Goal: Task Accomplishment & Management: Complete application form

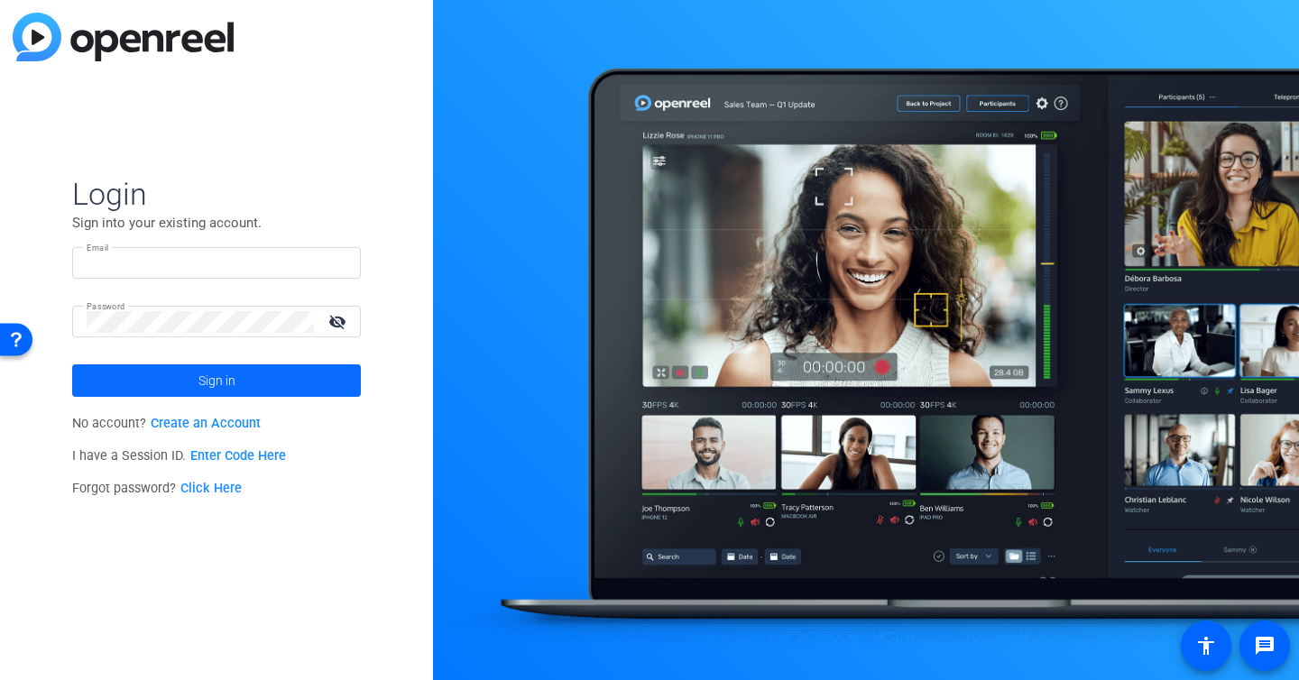
type input "[EMAIL_ADDRESS][DOMAIN_NAME]"
click at [207, 382] on span "Sign in" at bounding box center [216, 380] width 37 height 45
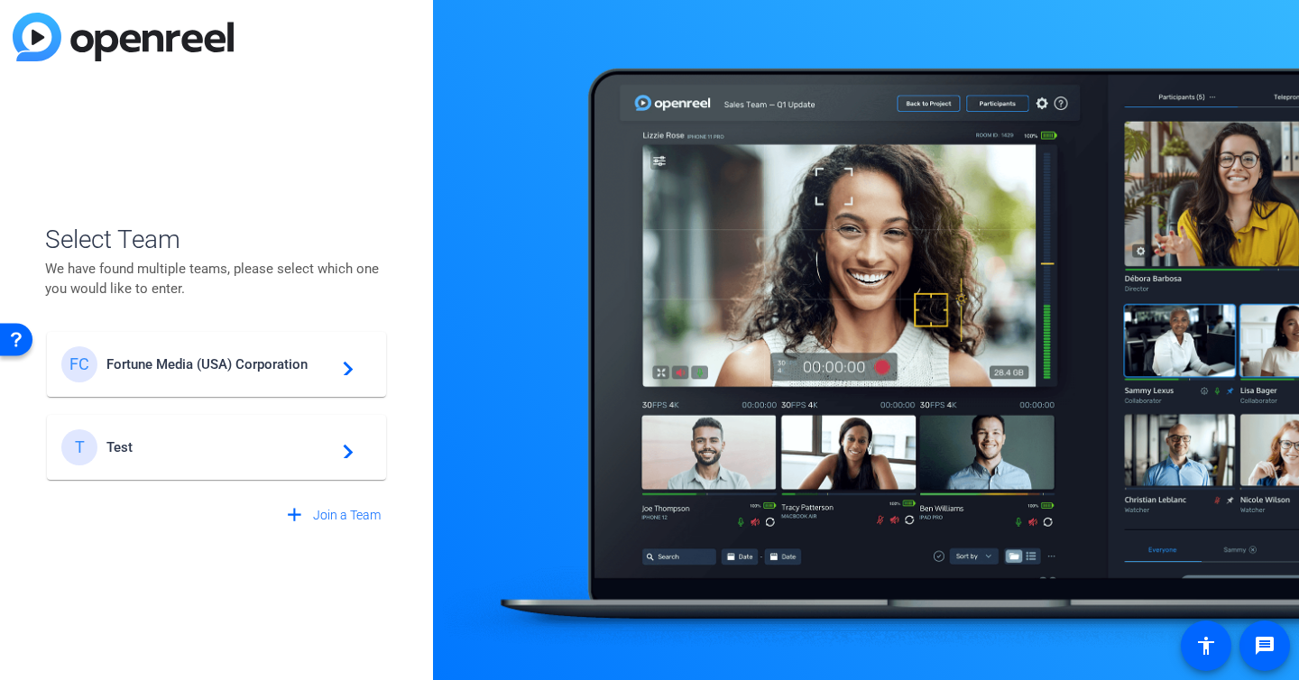
click at [209, 365] on span "Fortune Media (USA) Corporation" at bounding box center [218, 364] width 225 height 16
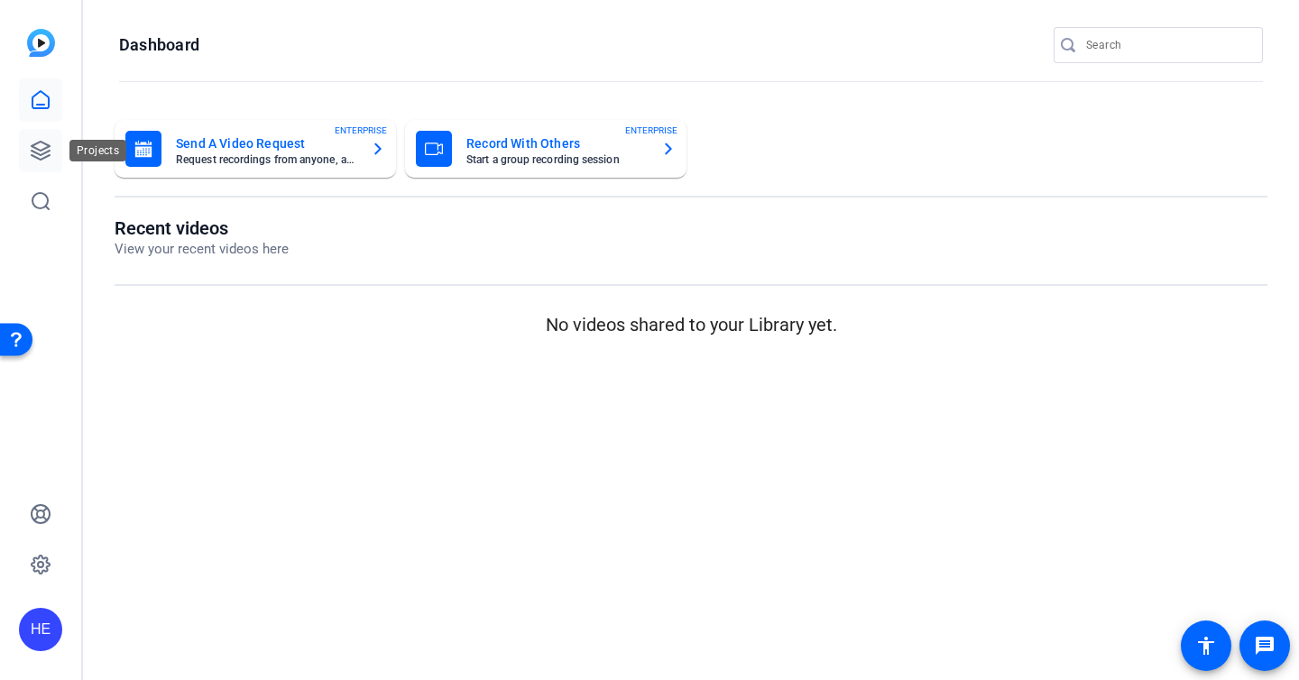
click at [44, 163] on link at bounding box center [40, 150] width 43 height 43
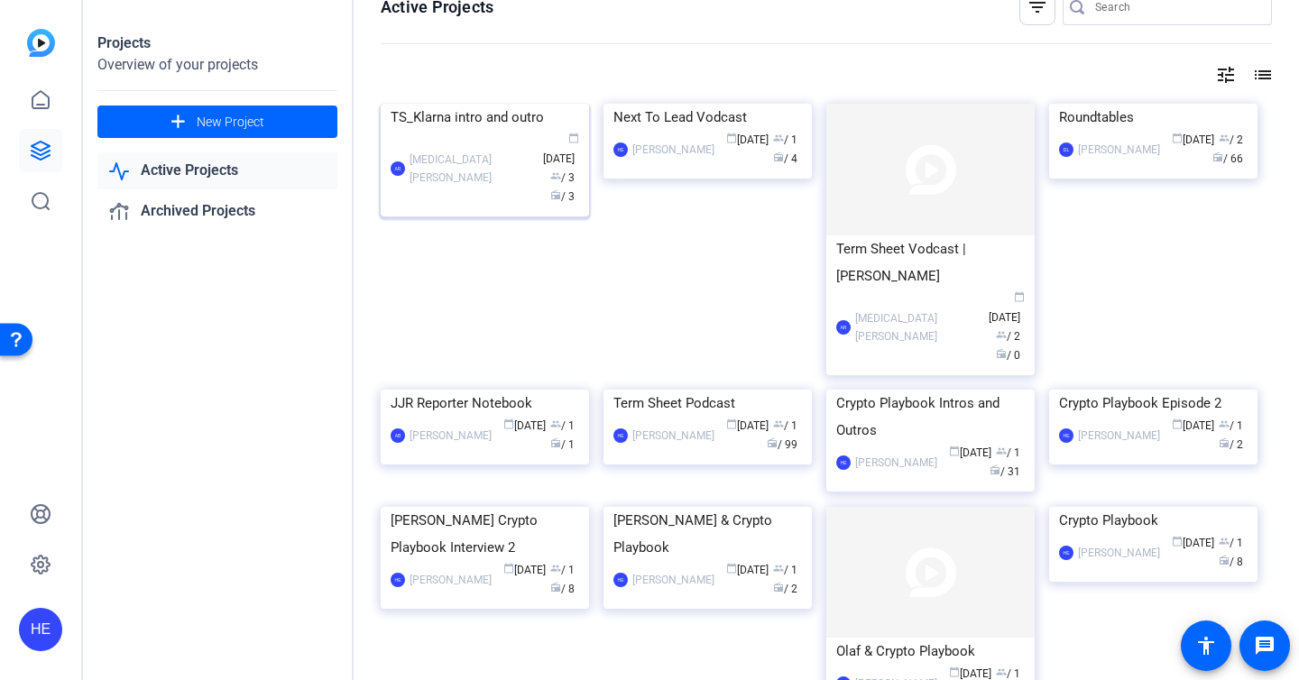
scroll to position [32, 0]
click at [545, 387] on img at bounding box center [485, 387] width 208 height 0
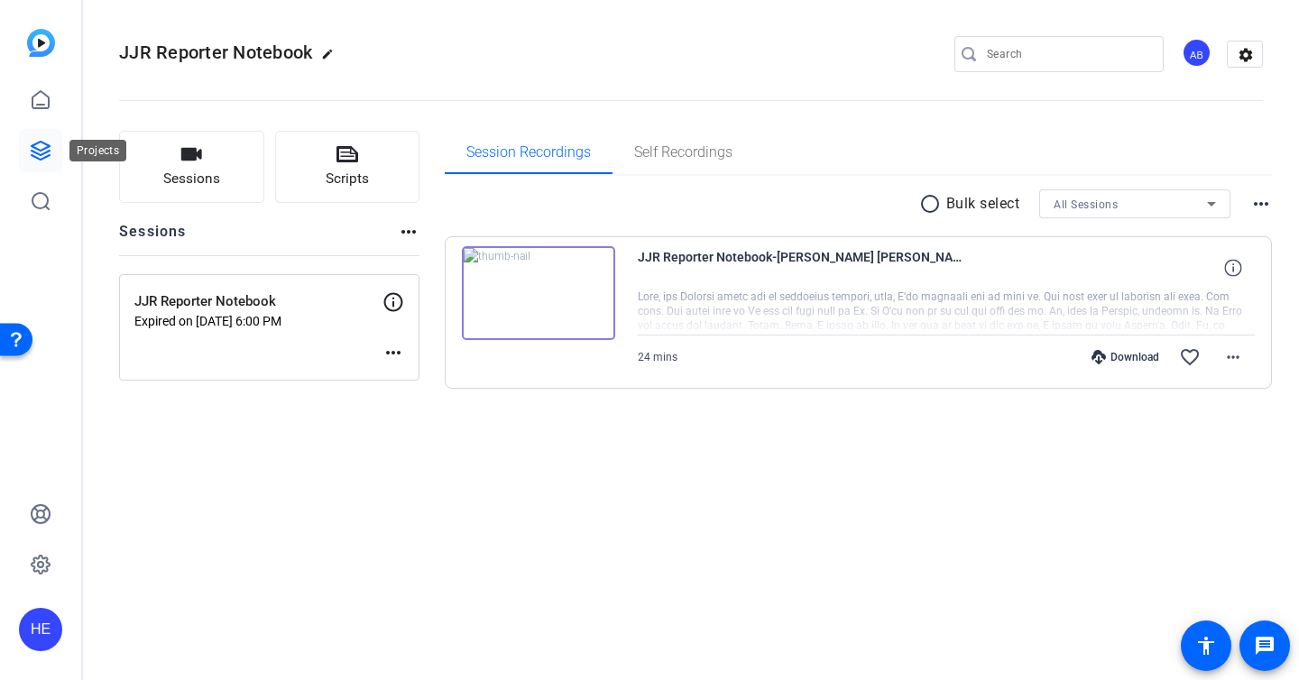
click at [46, 164] on link at bounding box center [40, 150] width 43 height 43
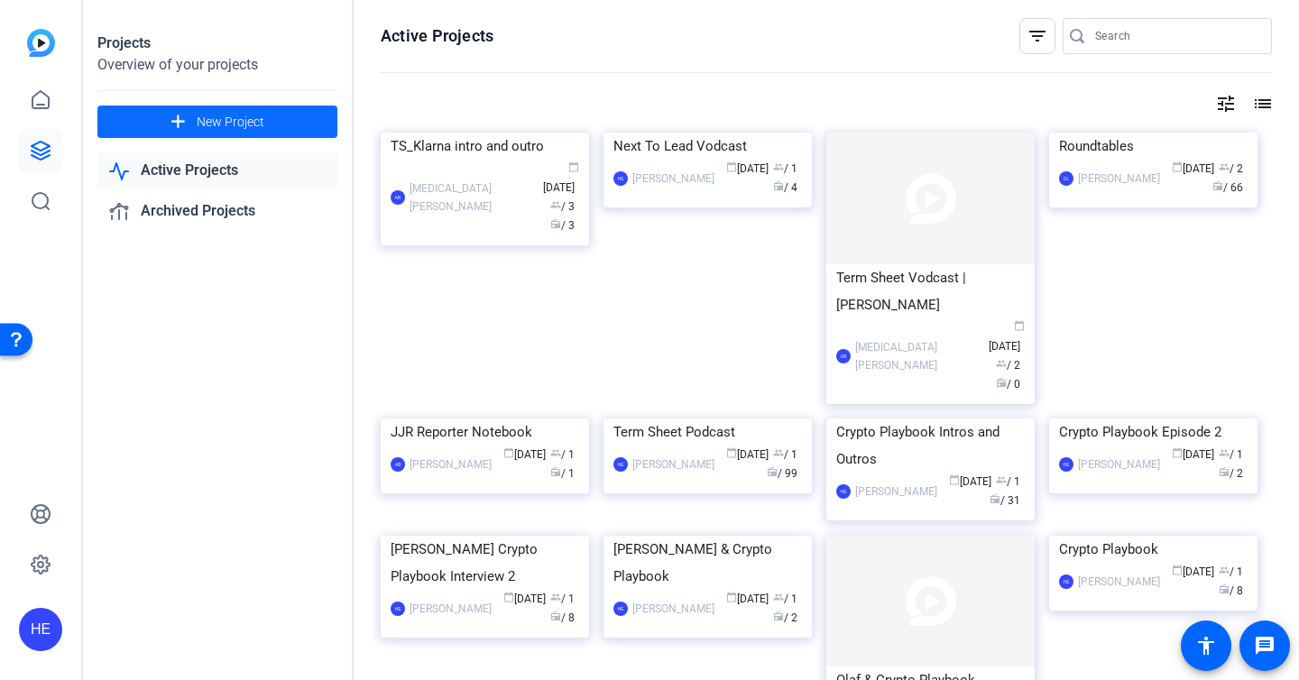
click at [221, 115] on span "New Project" at bounding box center [231, 122] width 68 height 19
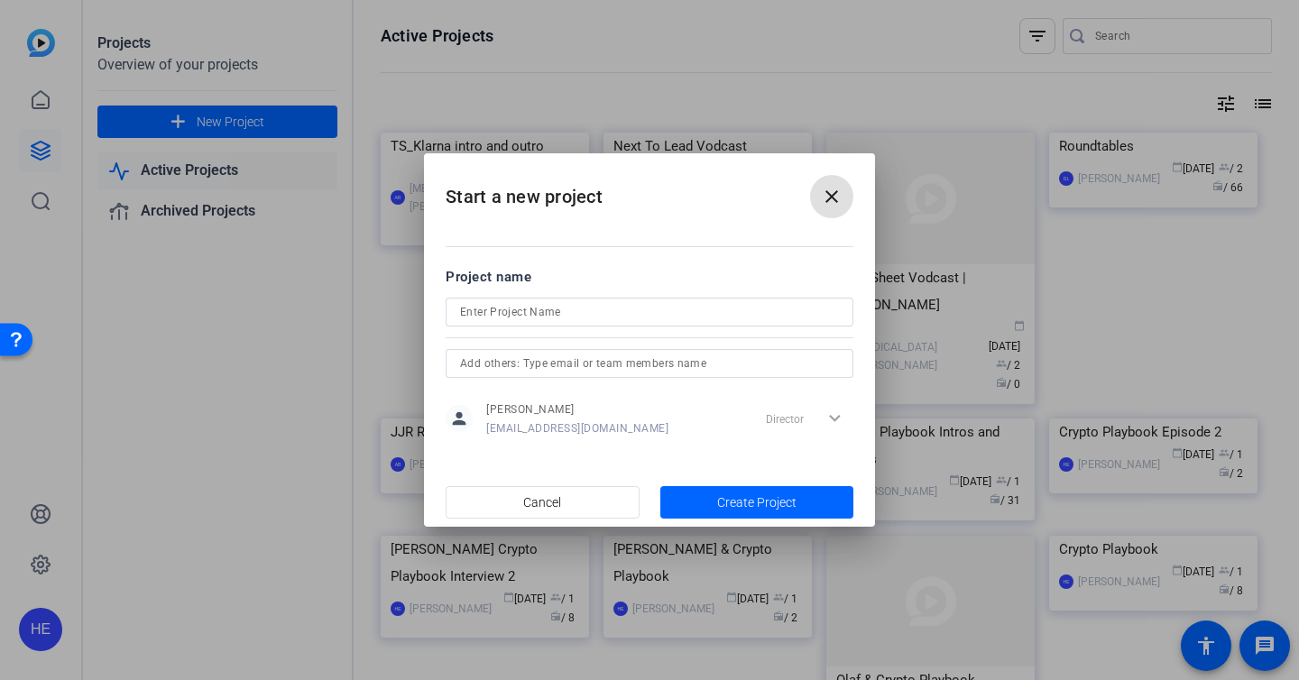
click at [536, 327] on div at bounding box center [649, 336] width 408 height 20
click at [524, 313] on input at bounding box center [649, 312] width 379 height 22
type input "Crypto Playbook Season 2"
click at [509, 357] on input "text" at bounding box center [649, 364] width 379 height 22
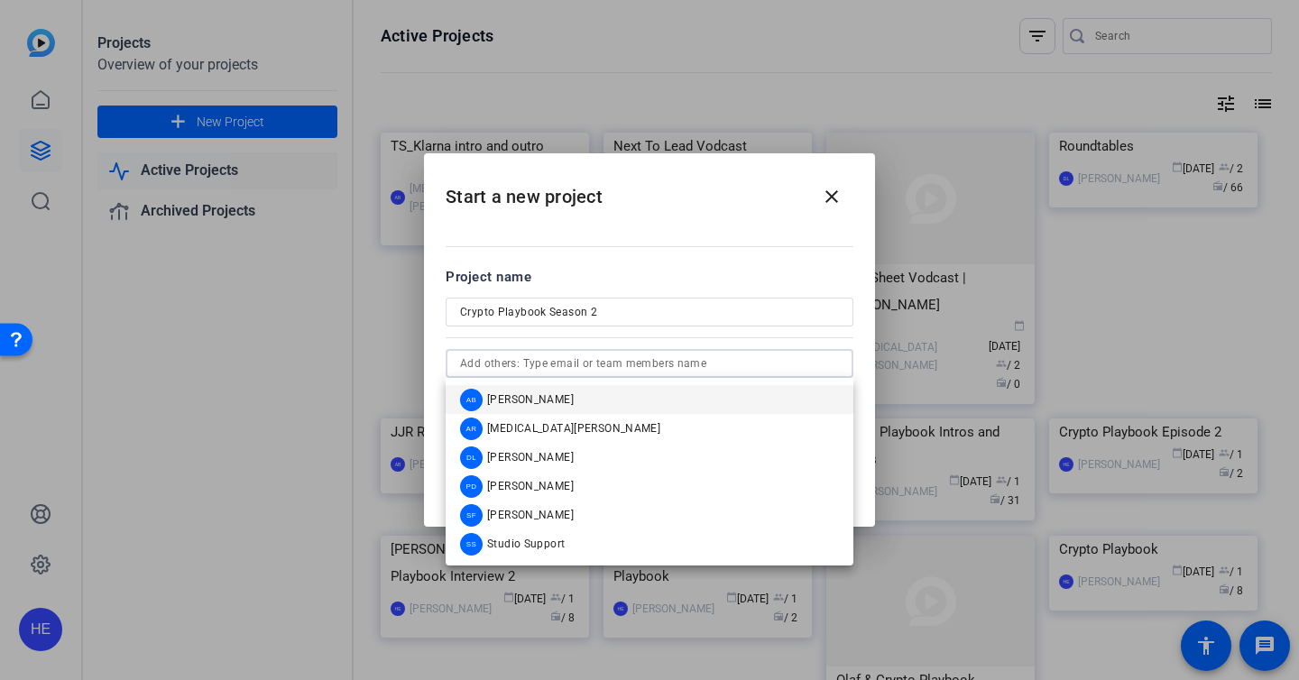
click at [517, 340] on div at bounding box center [649, 336] width 408 height 20
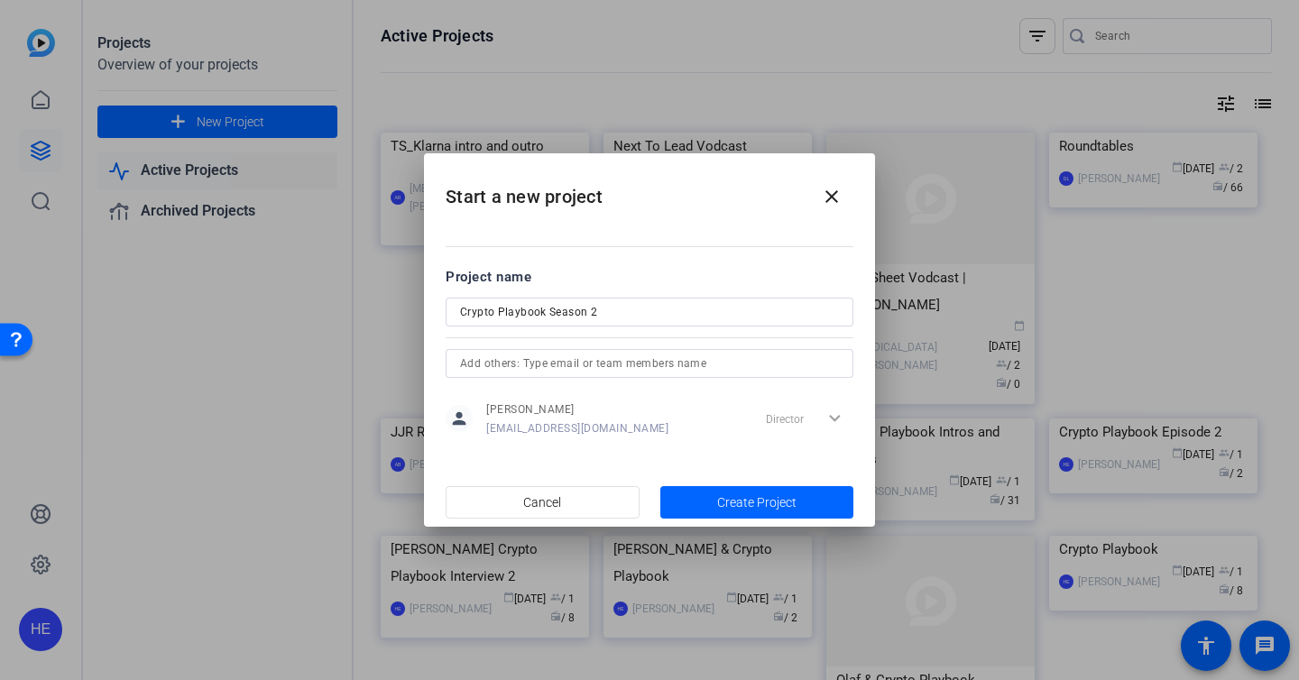
click at [510, 367] on input "text" at bounding box center [649, 364] width 379 height 22
